Goal: Task Accomplishment & Management: Use online tool/utility

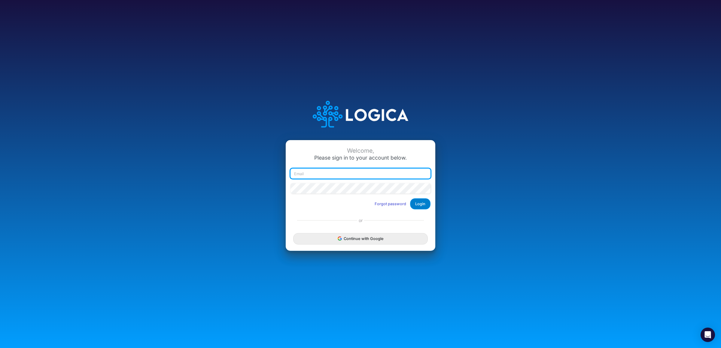
type input "[PERSON_NAME][EMAIL_ADDRESS][DOMAIN_NAME]"
click at [416, 203] on button "Login" at bounding box center [420, 203] width 20 height 11
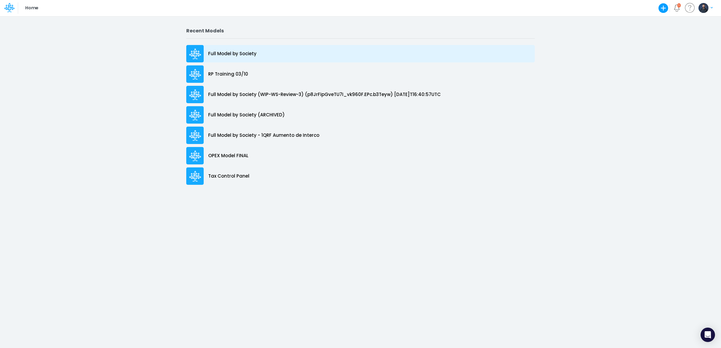
click at [243, 54] on p "Full Model by Society" at bounding box center [232, 53] width 48 height 7
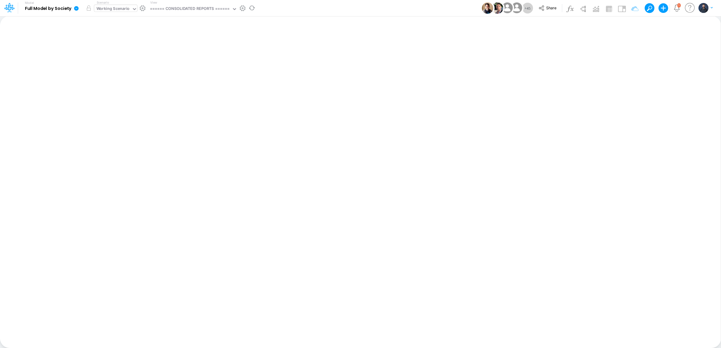
click at [127, 8] on div "Working Scenario" at bounding box center [112, 9] width 33 height 7
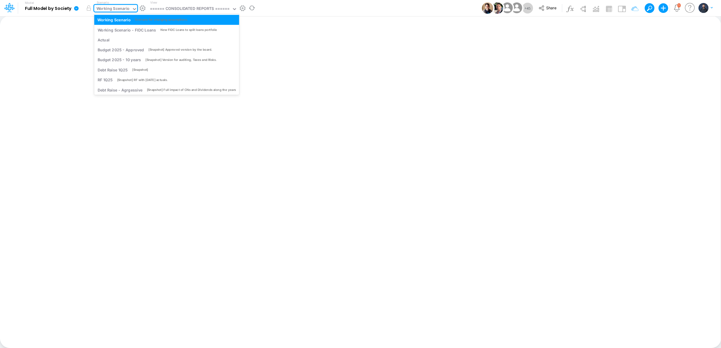
click at [127, 7] on div "Working Scenario" at bounding box center [112, 9] width 33 height 7
click at [120, 9] on div "Working Scenario" at bounding box center [112, 9] width 33 height 7
click at [312, 80] on div "Insert new Conditional formatting Paste Cut Copy AutoFill Ready 100% Sum: null …" at bounding box center [360, 182] width 720 height 332
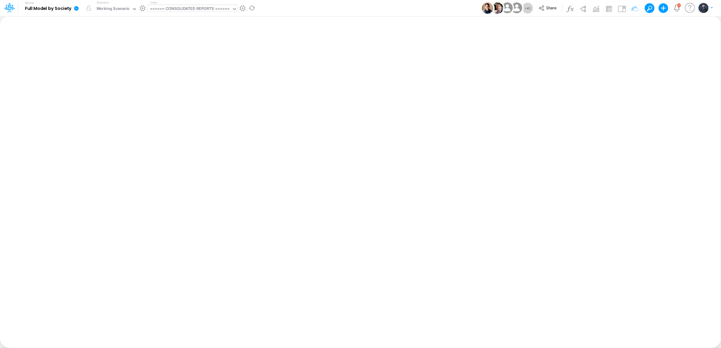
click at [202, 11] on div "====== CONSOLIDATED REPORTS ======" at bounding box center [190, 9] width 80 height 7
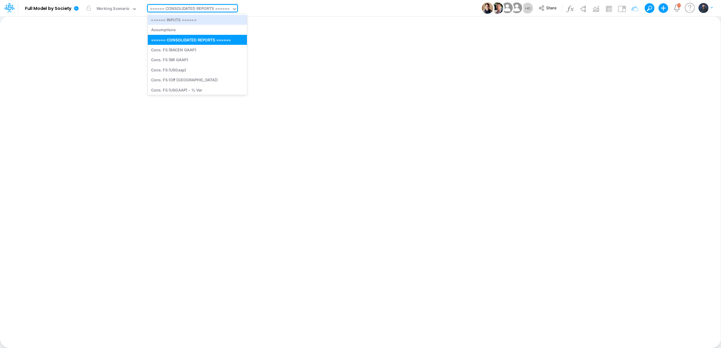
click at [340, 48] on div "Insert new Conditional formatting Paste Cut Copy AutoFill Ready 100% Sum: null …" at bounding box center [360, 182] width 720 height 332
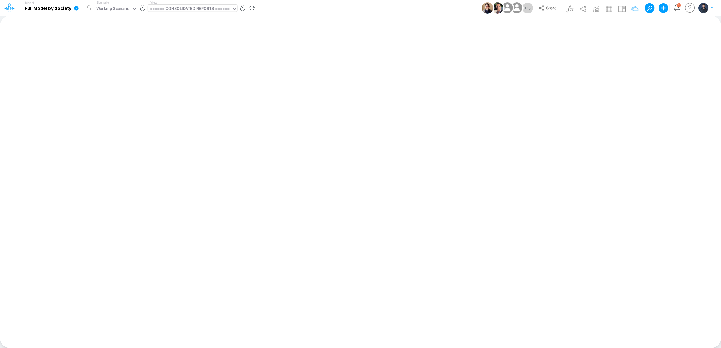
click at [184, 8] on div "====== CONSOLIDATED REPORTS ======" at bounding box center [190, 9] width 80 height 7
click at [289, 5] on div "Model Full Model by Society Edit model settings Duplicate Import QuickBooks Qui…" at bounding box center [360, 8] width 649 height 16
click at [207, 7] on div "====== CONSOLIDATED REPORTS ======" at bounding box center [190, 9] width 80 height 7
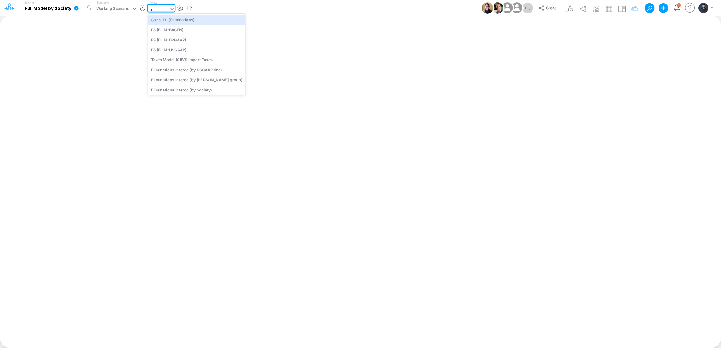
type input "impor"
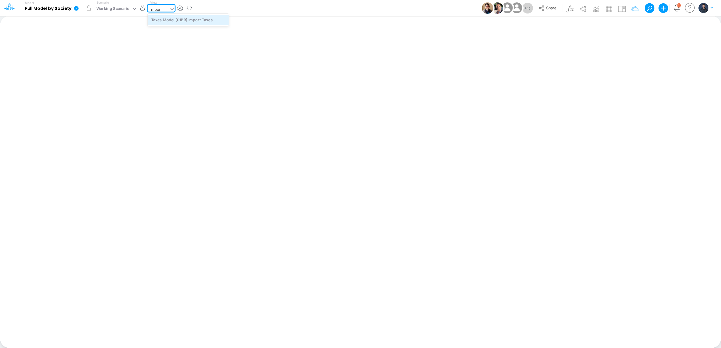
click at [214, 19] on div "Taxes Model (01BR) Import Taxes" at bounding box center [188, 20] width 81 height 10
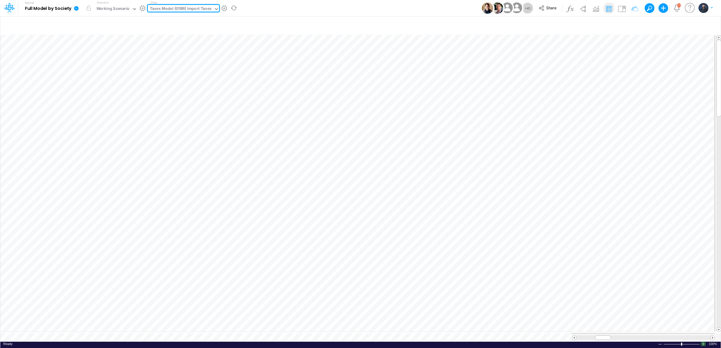
click at [703, 343] on div at bounding box center [703, 344] width 5 height 5
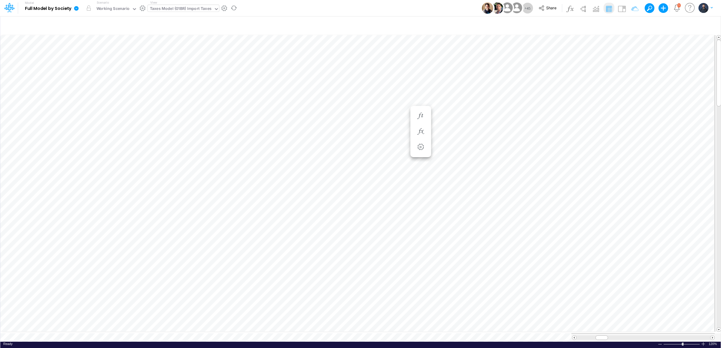
scroll to position [0, 0]
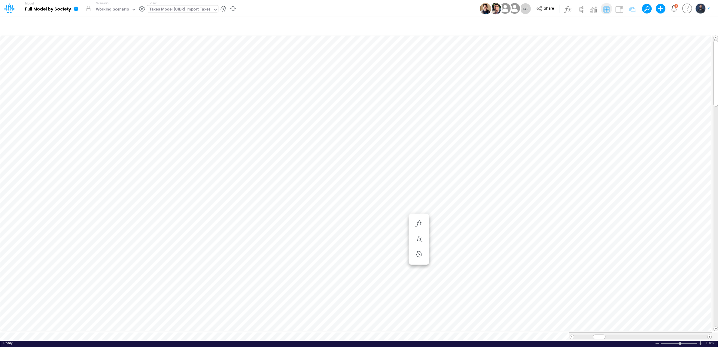
scroll to position [0, 0]
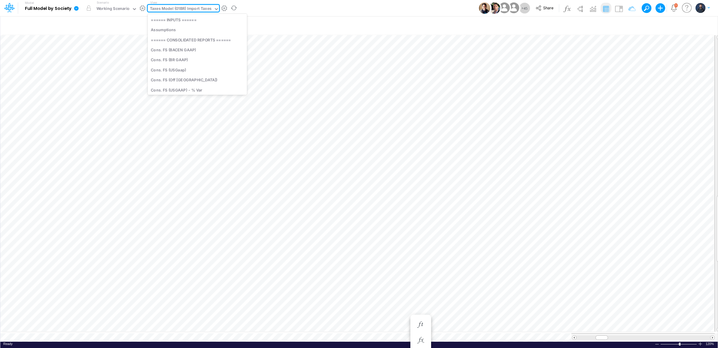
click at [197, 11] on div "Taxes Model (01BR) Import Taxes" at bounding box center [181, 9] width 62 height 7
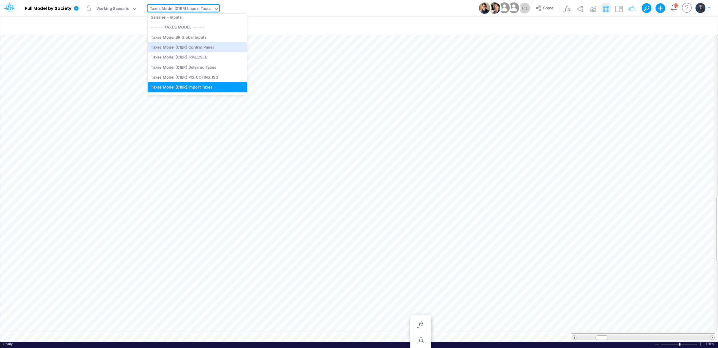
click at [290, 9] on div "Model Full Model by Society Edit model settings Duplicate Import QuickBooks Qui…" at bounding box center [359, 8] width 646 height 16
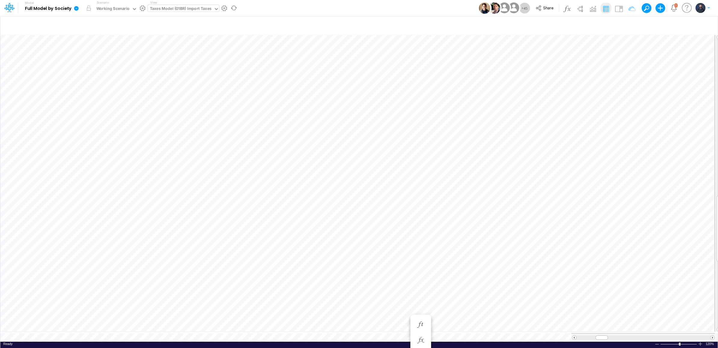
click at [203, 8] on div "Taxes Model (01BR) Import Taxes" at bounding box center [181, 9] width 62 height 7
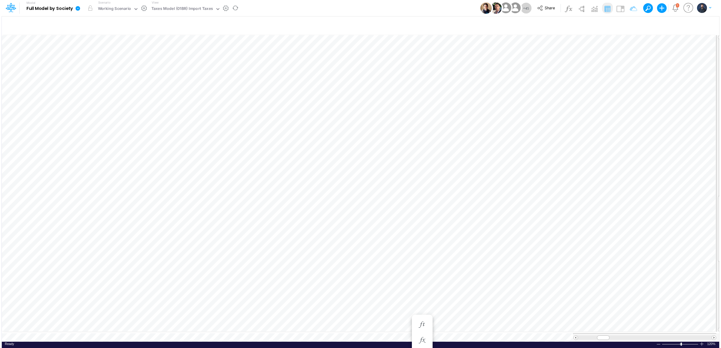
scroll to position [0, 0]
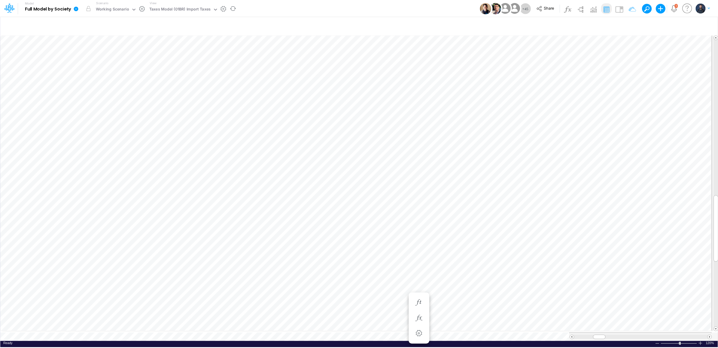
scroll to position [0, 0]
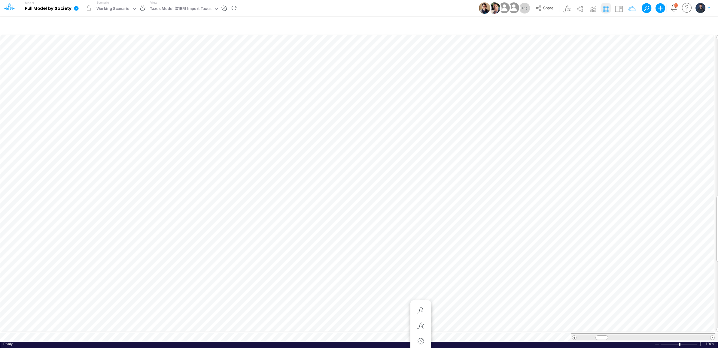
scroll to position [0, 0]
click at [673, 11] on icon "Notifications" at bounding box center [673, 11] width 3 height 1
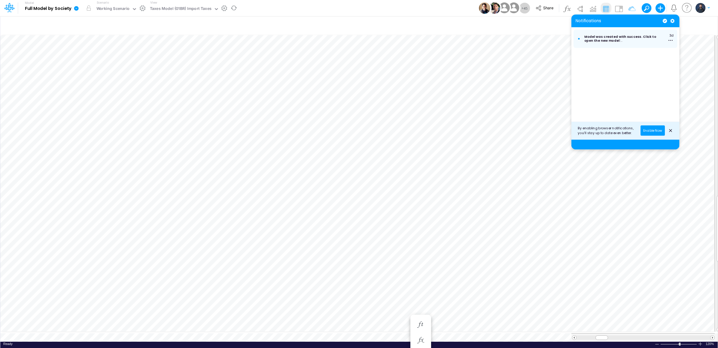
click at [674, 9] on icon "Notifications" at bounding box center [673, 8] width 7 height 7
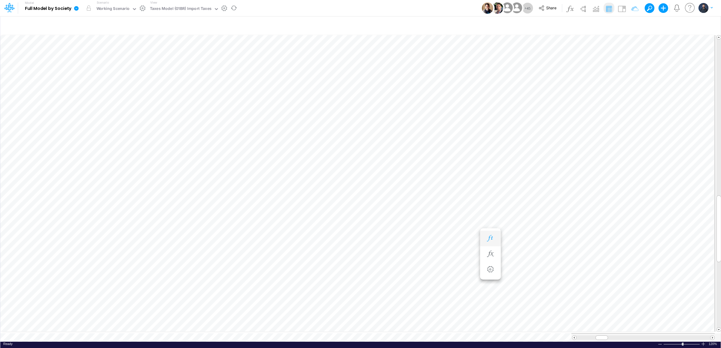
scroll to position [0, 0]
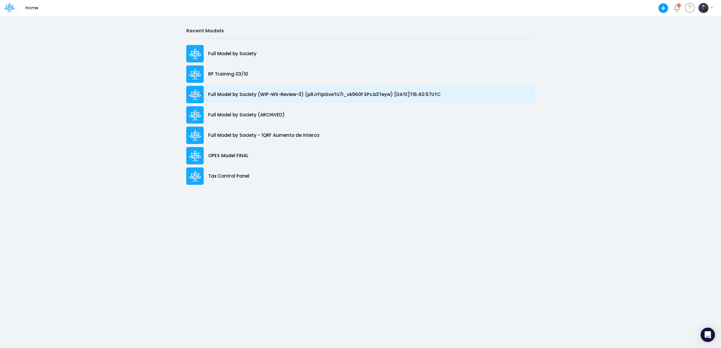
click at [284, 93] on p "Full Model by Society (WIP-WS-Review-3) (p8JrFipGveTU7I_vk960F.EPc.b3Teyw) [DAT…" at bounding box center [324, 94] width 232 height 7
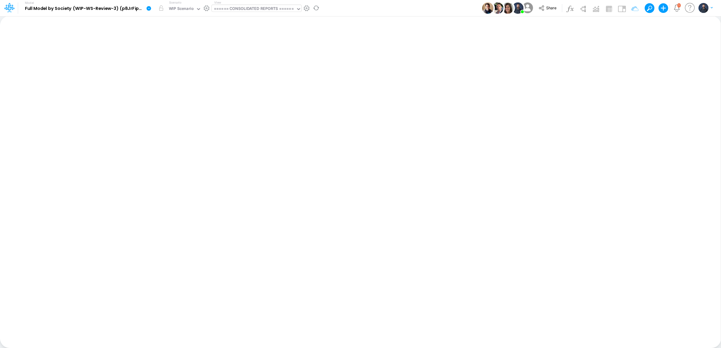
click at [252, 9] on div "====== CONSOLIDATED REPORTS ======" at bounding box center [254, 9] width 80 height 7
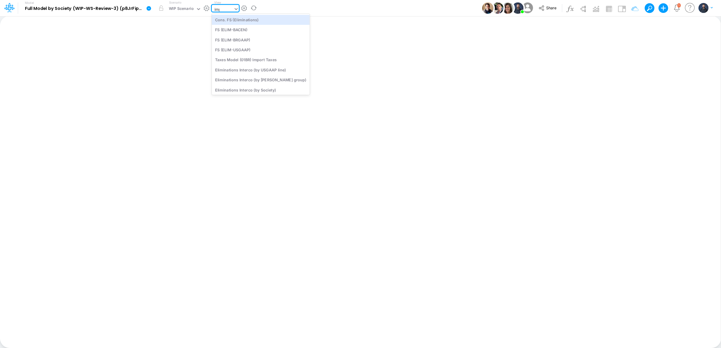
type input "impo"
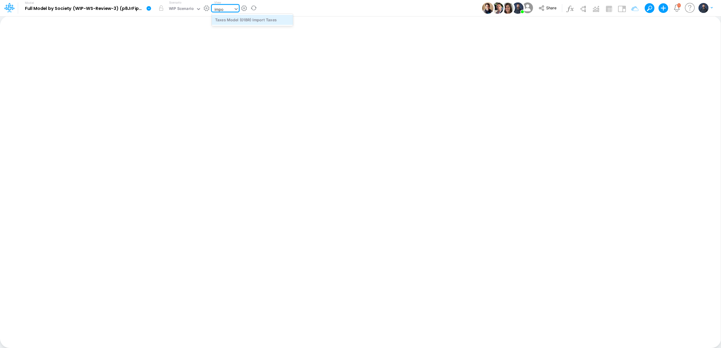
click at [259, 18] on div "Taxes Model (01BR) Import Taxes" at bounding box center [252, 20] width 81 height 10
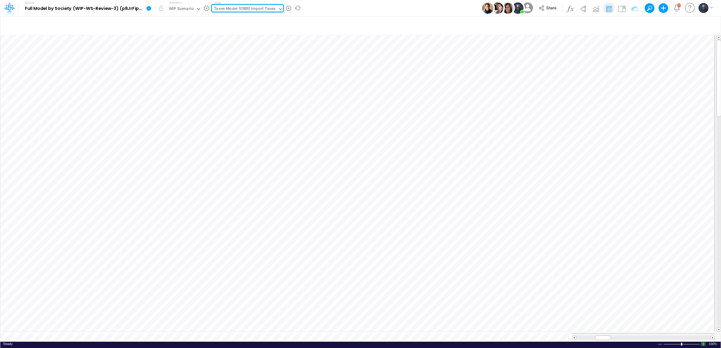
click at [702, 342] on div at bounding box center [703, 344] width 5 height 5
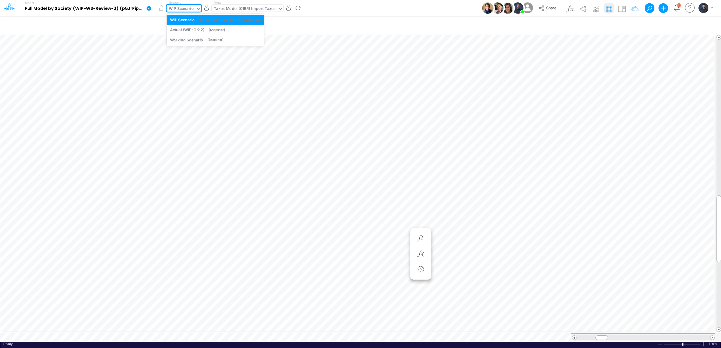
click at [186, 11] on div "WIP Scenario" at bounding box center [181, 9] width 25 height 7
click at [338, 10] on div "Model Full Model by Society (WIP-WS-Review-3) (p8JrFipGveTU7I_vk960F.EPc.b3Teyw…" at bounding box center [360, 8] width 649 height 16
